Goal: Task Accomplishment & Management: Complete application form

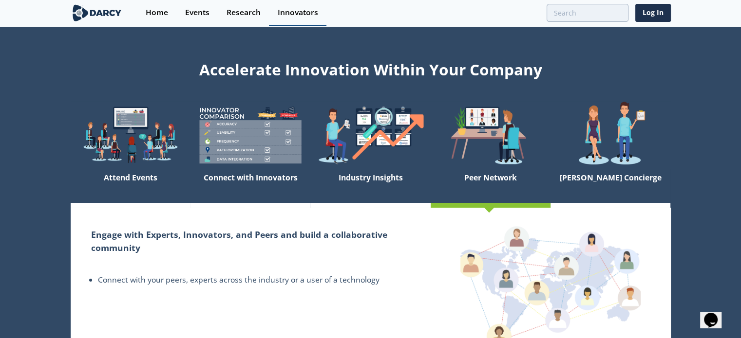
click at [303, 12] on div "Innovators" at bounding box center [298, 13] width 40 height 8
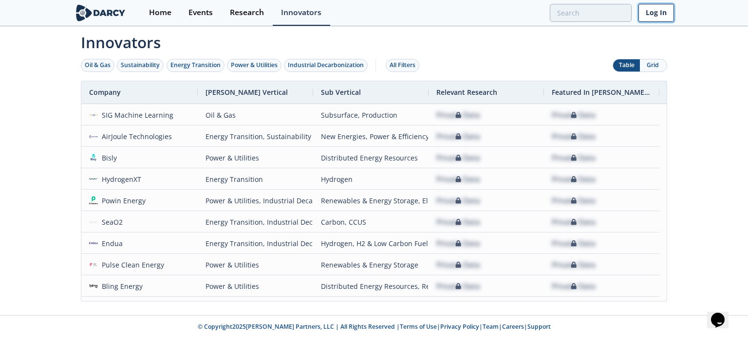
click at [644, 7] on link "Log In" at bounding box center [656, 13] width 36 height 18
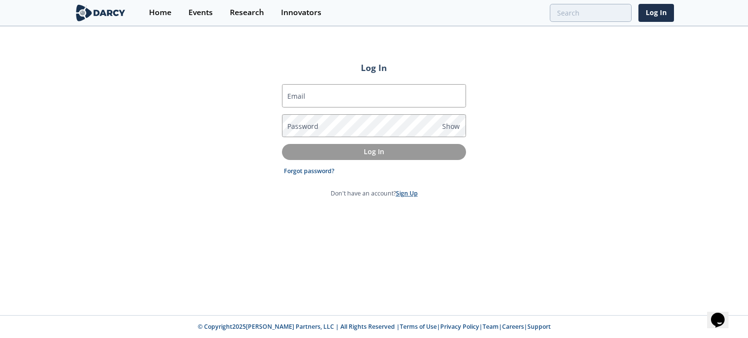
click at [409, 195] on link "Sign Up" at bounding box center [407, 193] width 22 height 8
